Goal: Task Accomplishment & Management: Manage account settings

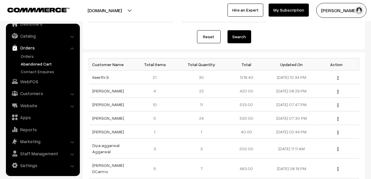
scroll to position [59, 0]
click at [102, 89] on link "Gulnaz Patel" at bounding box center [109, 90] width 32 height 5
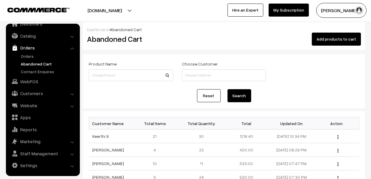
scroll to position [89, 0]
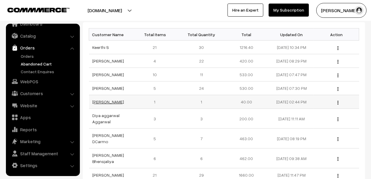
click at [101, 101] on link "[PERSON_NAME]" at bounding box center [109, 101] width 32 height 5
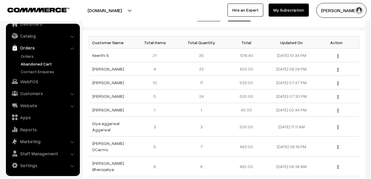
scroll to position [1, 0]
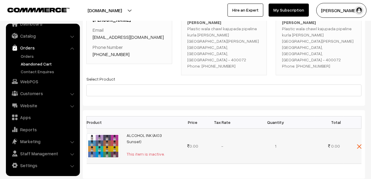
scroll to position [59, 0]
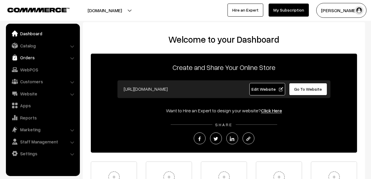
click at [32, 55] on link "Orders" at bounding box center [42, 57] width 70 height 11
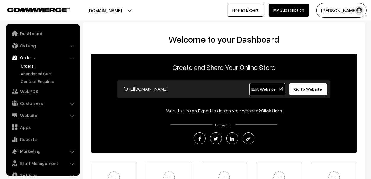
click at [28, 67] on link "Orders" at bounding box center [48, 66] width 59 height 6
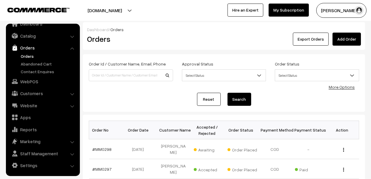
scroll to position [59, 0]
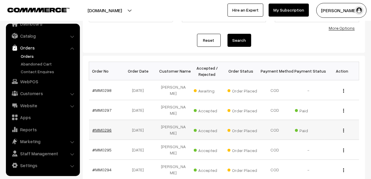
click at [99, 127] on link "#MM0296" at bounding box center [102, 129] width 19 height 5
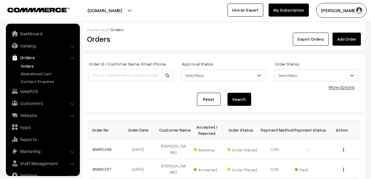
scroll to position [10, 0]
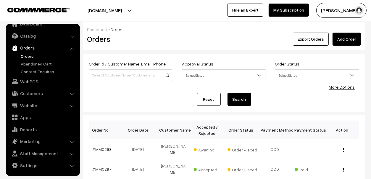
click at [28, 54] on link "Orders" at bounding box center [48, 56] width 59 height 6
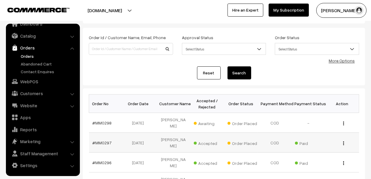
scroll to position [59, 0]
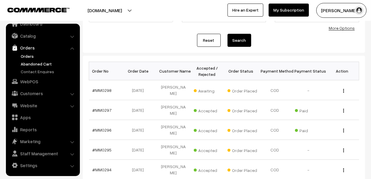
click at [35, 66] on link "Abandoned Cart" at bounding box center [48, 64] width 59 height 6
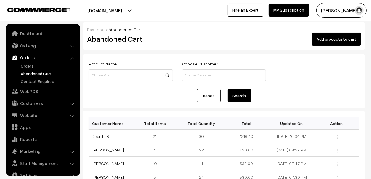
scroll to position [10, 0]
